Goal: Information Seeking & Learning: Learn about a topic

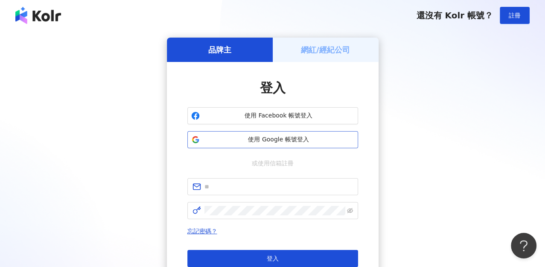
click at [272, 138] on span "使用 Google 帳號登入" at bounding box center [278, 139] width 151 height 9
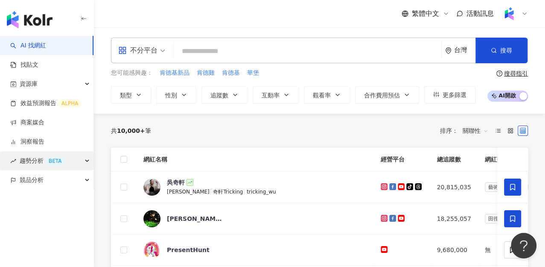
click at [76, 160] on div "趨勢分析 BETA" at bounding box center [46, 160] width 93 height 19
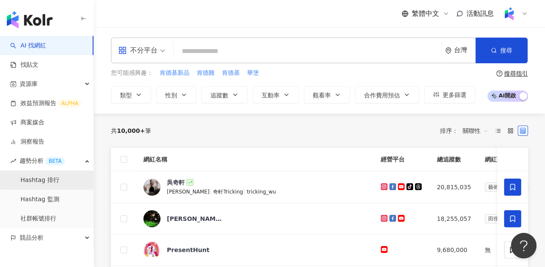
click at [52, 179] on link "Hashtag 排行" at bounding box center [39, 180] width 39 height 9
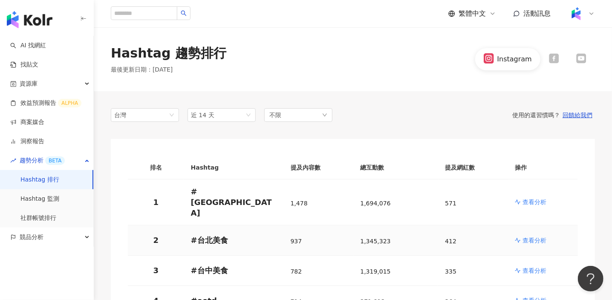
scroll to position [53, 0]
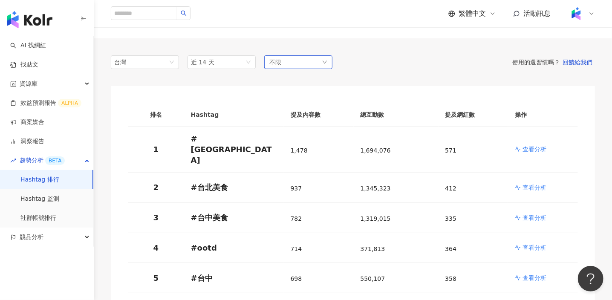
click at [302, 67] on div "不限" at bounding box center [298, 62] width 68 height 14
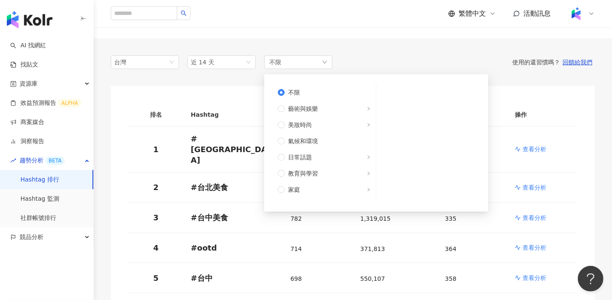
click at [384, 35] on div "Hashtag 趨勢排行 最後更新日期 ： 2025/9/10 Instagram" at bounding box center [353, 6] width 519 height 64
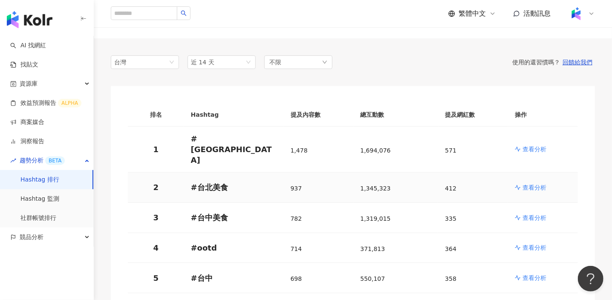
click at [241, 173] on td "# 台北美食" at bounding box center [234, 188] width 100 height 30
click at [56, 215] on link "社群帳號排行" at bounding box center [38, 218] width 36 height 9
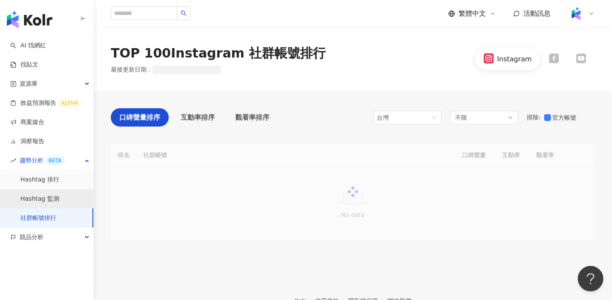
click at [53, 200] on link "Hashtag 監測" at bounding box center [39, 199] width 39 height 9
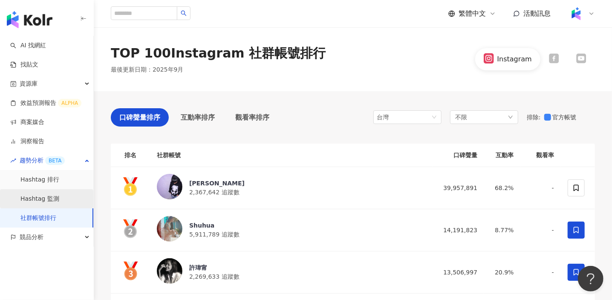
click at [45, 201] on link "Hashtag 監測" at bounding box center [39, 199] width 39 height 9
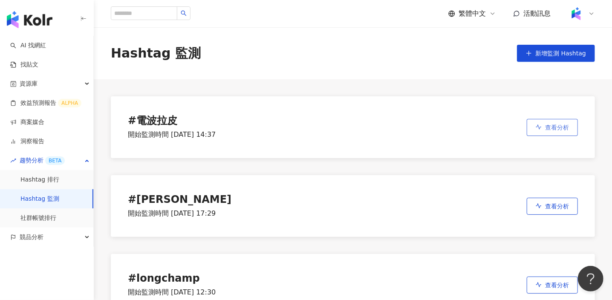
click at [544, 122] on button "查看分析" at bounding box center [552, 127] width 51 height 17
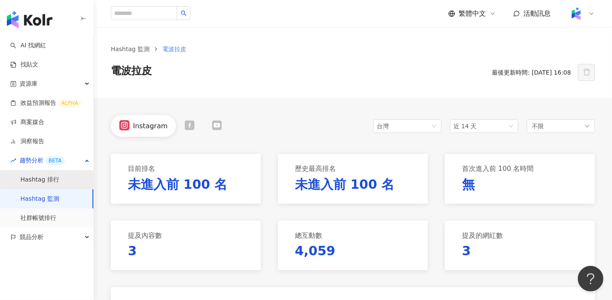
click at [59, 176] on link "Hashtag 排行" at bounding box center [39, 180] width 39 height 9
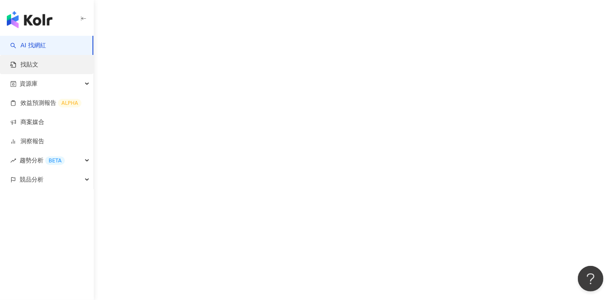
click at [38, 69] on link "找貼文" at bounding box center [24, 65] width 28 height 9
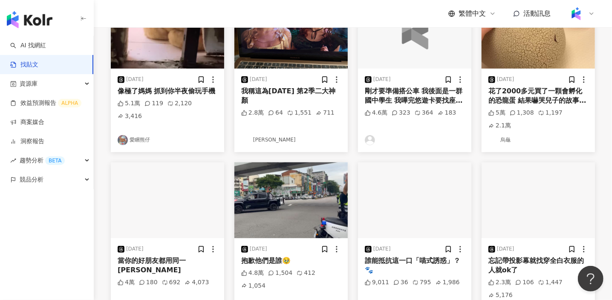
scroll to position [373, 0]
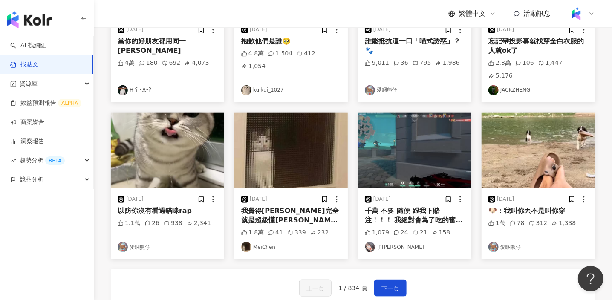
click at [440, 12] on div "繁體中文 活動訊息" at bounding box center [353, 13] width 484 height 27
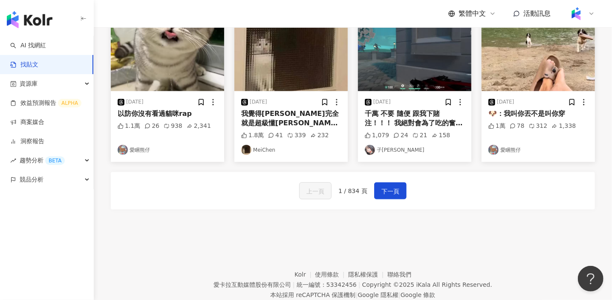
click at [534, 231] on footer "Kolr 使用條款 隱私權保護 聯絡我們 愛卡拉互動媒體股份有限公司 | 統一編號：53342456 | Copyright © 2025 iKala All…" at bounding box center [353, 278] width 519 height 95
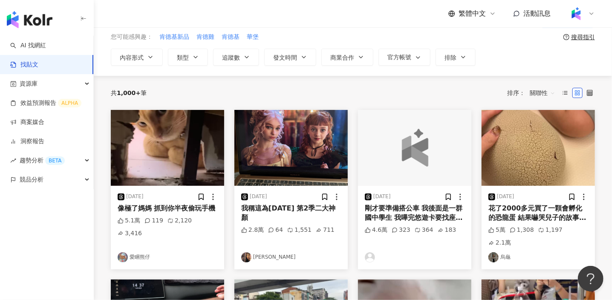
scroll to position [0, 0]
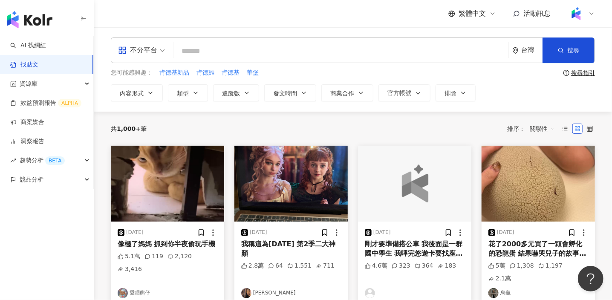
click at [224, 42] on input "search" at bounding box center [341, 51] width 328 height 18
click at [204, 70] on span "肯德雞" at bounding box center [206, 73] width 18 height 9
type input "***"
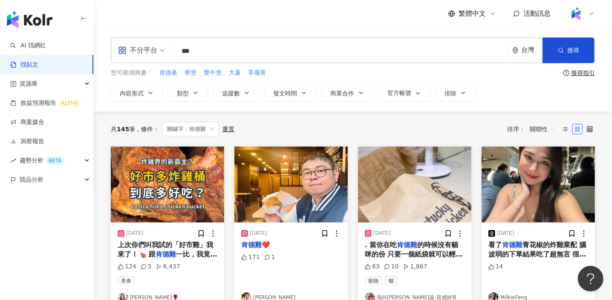
click at [324, 22] on div "繁體中文 活動訊息" at bounding box center [353, 13] width 484 height 27
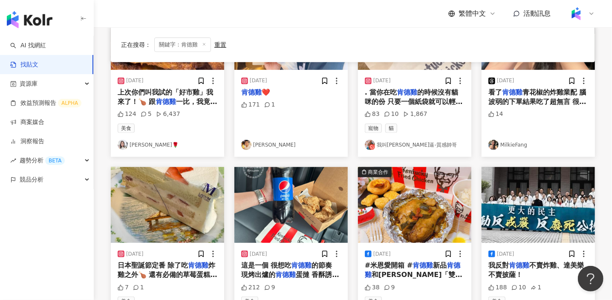
scroll to position [267, 0]
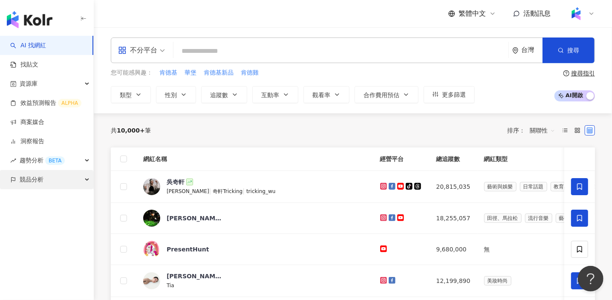
click at [39, 186] on span "競品分析" at bounding box center [32, 179] width 24 height 19
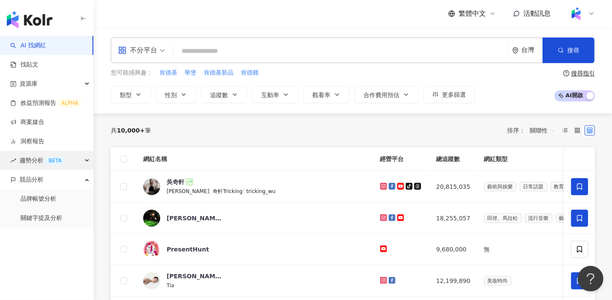
click at [43, 160] on span "趨勢分析 BETA" at bounding box center [42, 160] width 45 height 19
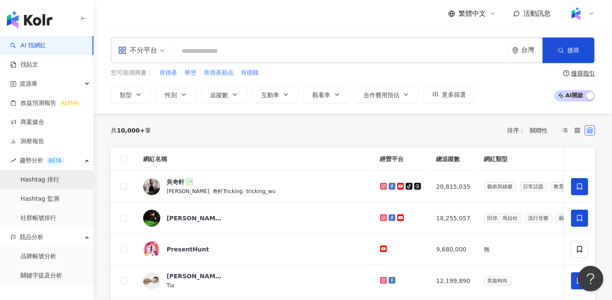
click at [41, 179] on link "Hashtag 排行" at bounding box center [39, 180] width 39 height 9
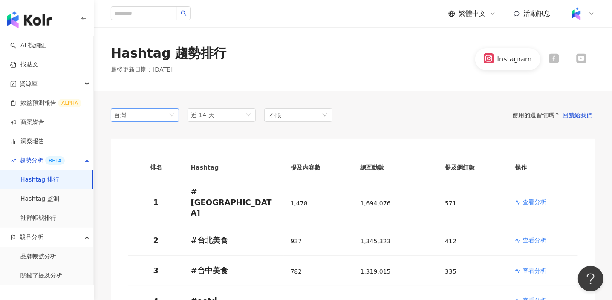
click at [151, 119] on span "台灣" at bounding box center [144, 115] width 61 height 13
click at [139, 154] on div "香港" at bounding box center [145, 161] width 65 height 15
